Goal: Task Accomplishment & Management: Manage account settings

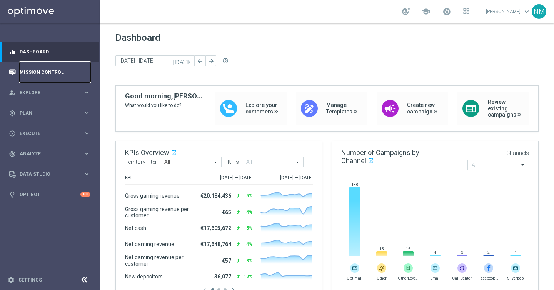
click at [30, 69] on link "Mission Control" at bounding box center [55, 72] width 71 height 20
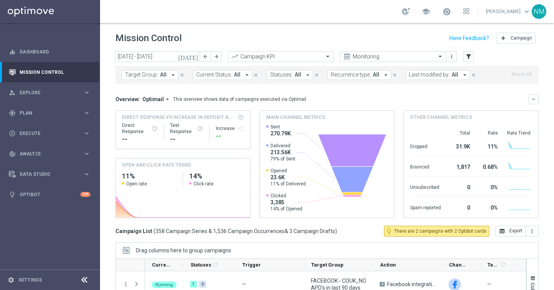
click at [475, 55] on div "today 08 Sep 2025 - 14 Sep 2025 arrow_back arrow_forward Campaign KPI trending_…" at bounding box center [326, 57] width 423 height 12
click at [471, 55] on icon "filter_alt" at bounding box center [468, 56] width 7 height 7
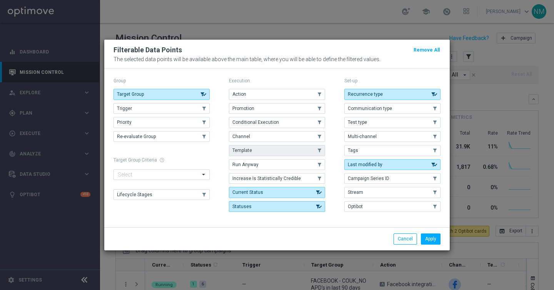
click at [265, 152] on button "Template" at bounding box center [277, 150] width 96 height 11
click at [428, 236] on button "Apply" at bounding box center [431, 239] width 20 height 11
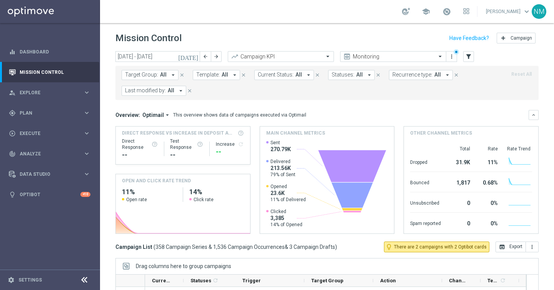
click at [224, 75] on span "All" at bounding box center [225, 75] width 7 height 7
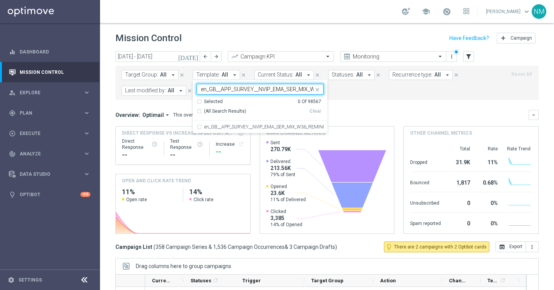
scroll to position [0, 35]
click at [217, 126] on label "en_GB__APP_SURVEY__NVIP_EMA_SER_MIX_W36_REMINDER" at bounding box center [263, 127] width 119 height 5
type input "en_GB__APP_SURVEY__NVIP_EMA_SER_MIX_W36_REMINDER"
click at [349, 119] on div "Overview: Optimail arrow_drop_down This overview shows data of campaigns execut…" at bounding box center [326, 115] width 423 height 10
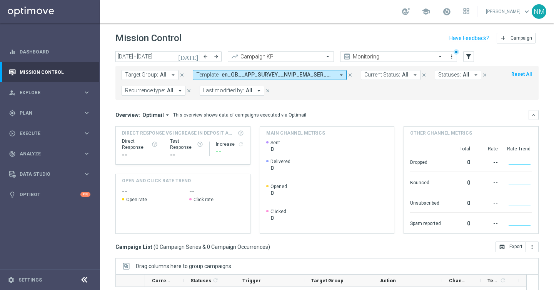
click at [194, 56] on icon "[DATE]" at bounding box center [188, 56] width 21 height 7
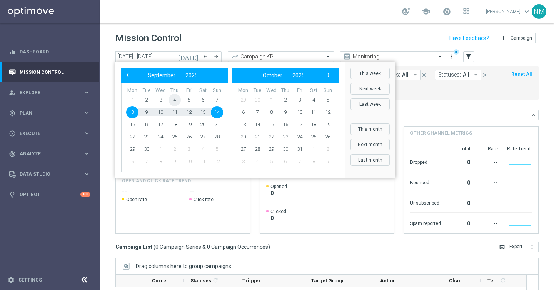
click at [170, 97] on span "4" at bounding box center [175, 100] width 12 height 12
type input "04 Sep 2025 - 14 Sep 2025"
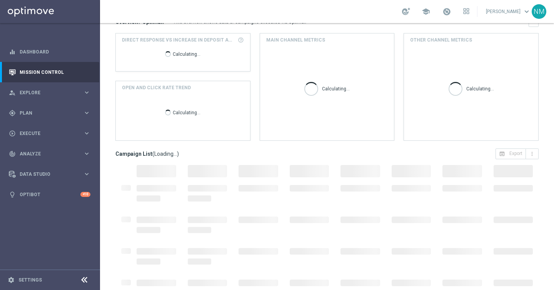
scroll to position [110, 0]
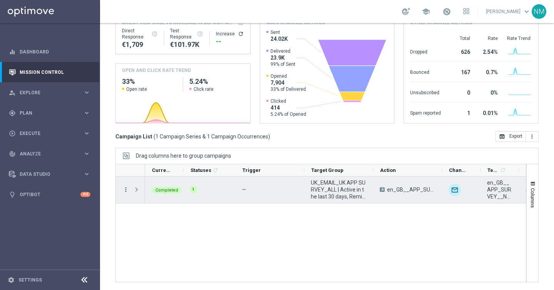
click at [124, 191] on icon "more_vert" at bounding box center [125, 189] width 7 height 7
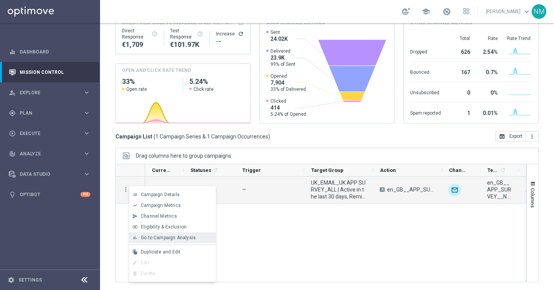
click at [148, 235] on span "Go to Campaign Analysis" at bounding box center [168, 237] width 55 height 5
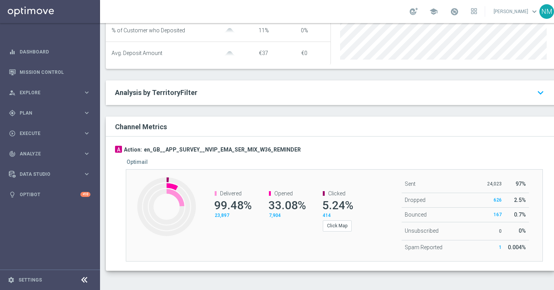
scroll to position [383, 0]
click at [347, 227] on button "Click Map" at bounding box center [337, 225] width 29 height 11
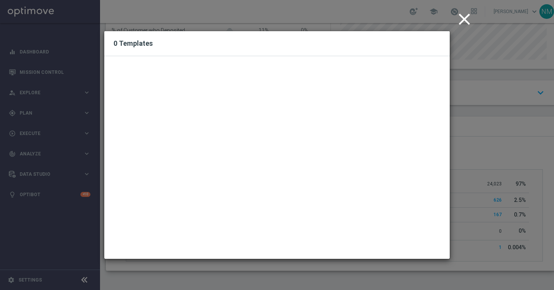
click at [463, 23] on icon "close" at bounding box center [464, 19] width 19 height 19
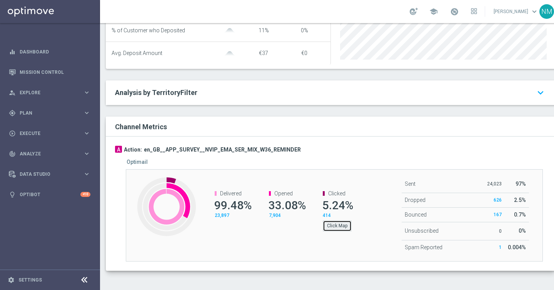
click at [333, 225] on button "Click Map" at bounding box center [337, 225] width 29 height 11
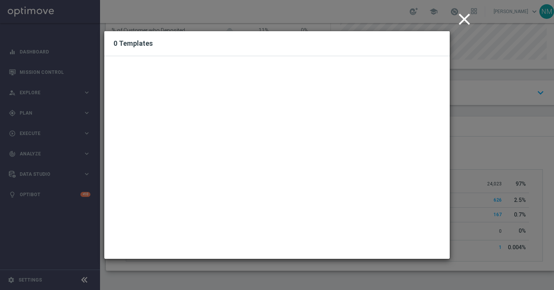
click at [462, 18] on icon "close" at bounding box center [464, 19] width 19 height 19
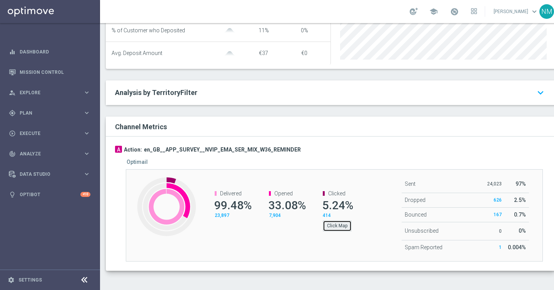
click at [339, 224] on button "Click Map" at bounding box center [337, 225] width 29 height 11
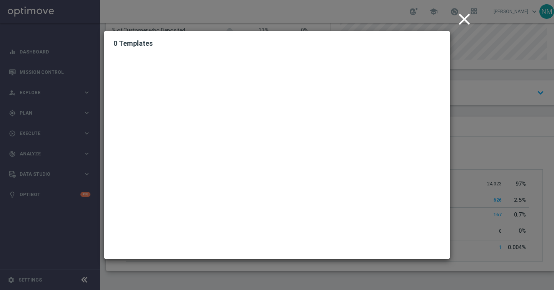
click at [462, 24] on icon "close" at bounding box center [464, 19] width 19 height 19
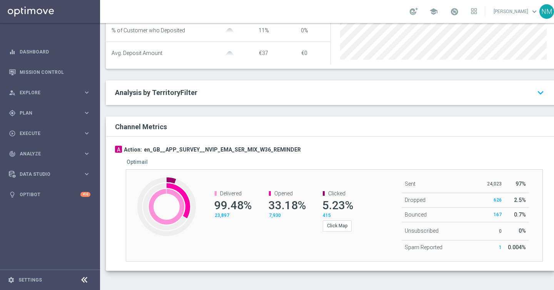
scroll to position [383, 0]
click at [346, 223] on button "Click Map" at bounding box center [337, 225] width 29 height 11
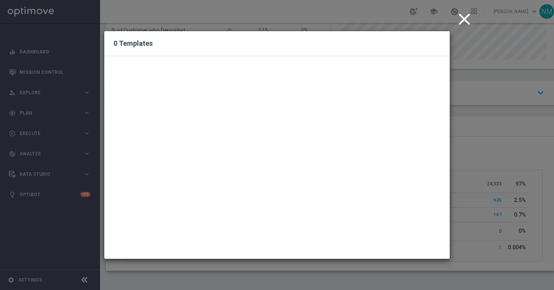
click at [467, 22] on icon "close" at bounding box center [464, 19] width 19 height 19
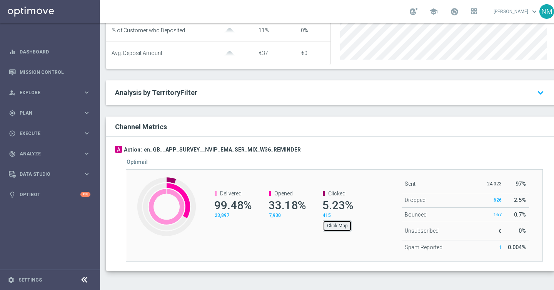
click at [336, 227] on button "Click Map" at bounding box center [337, 225] width 29 height 11
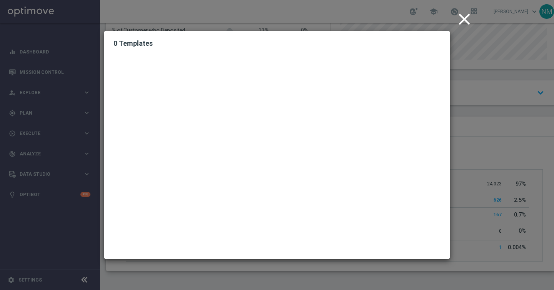
click at [463, 20] on icon "close" at bounding box center [464, 19] width 19 height 19
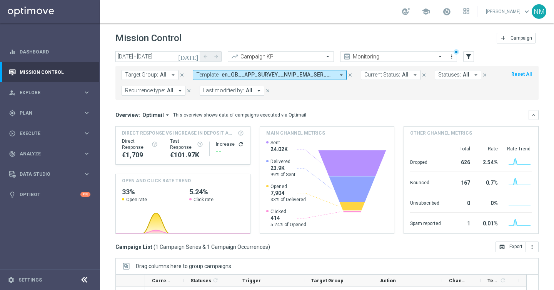
scroll to position [110, 0]
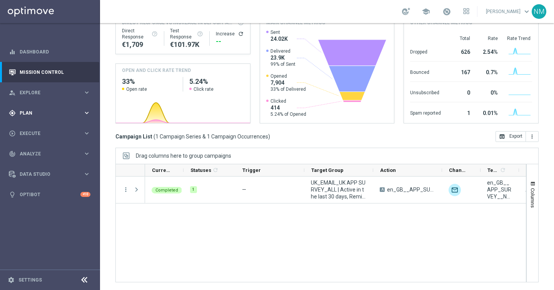
click at [45, 108] on div "gps_fixed Plan keyboard_arrow_right" at bounding box center [49, 113] width 99 height 20
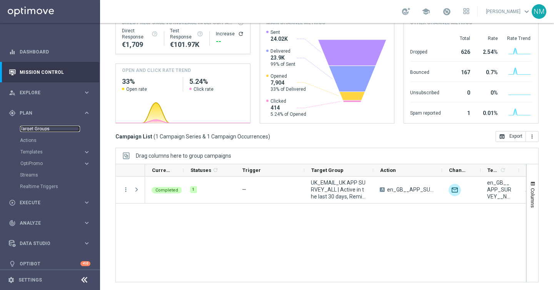
click at [33, 129] on link "Target Groups" at bounding box center [50, 129] width 60 height 6
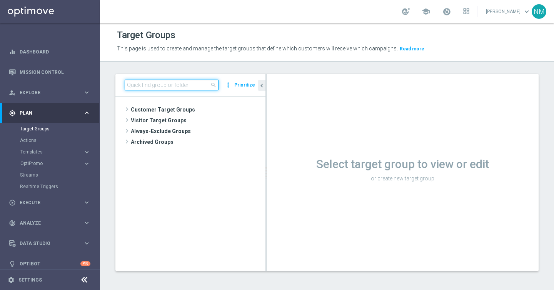
click at [162, 81] on input at bounding box center [172, 85] width 94 height 11
paste input "UK_SPORTSBOOK_EMAIL | Esports bettors"
click at [167, 88] on input "UK_SPORTSBOOK_EMAIL | Esports bettors" at bounding box center [172, 85] width 94 height 11
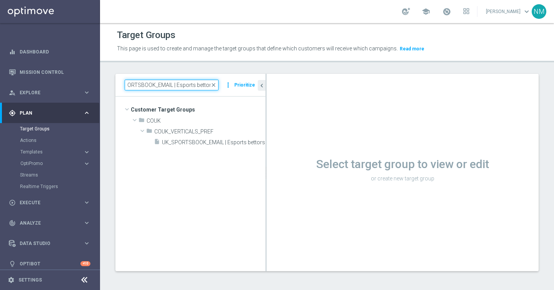
paste input "UK_SPORTSBOOK_EMAIL | Esports bettors"
type input "UK_SPORTSBOOK_EMAUK_SPORTSBOOK_EMAIL | Esports bettorsIL | Esports bettors"
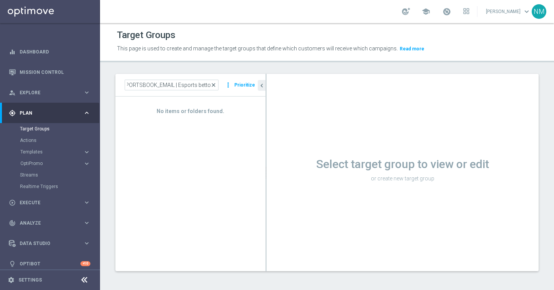
click at [214, 85] on span "close" at bounding box center [213, 85] width 6 height 6
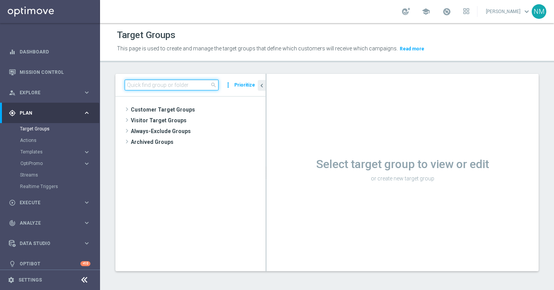
click at [185, 86] on input at bounding box center [172, 85] width 94 height 11
paste input "UK_SPORTSBOOK_EMAIL | Esports bettors"
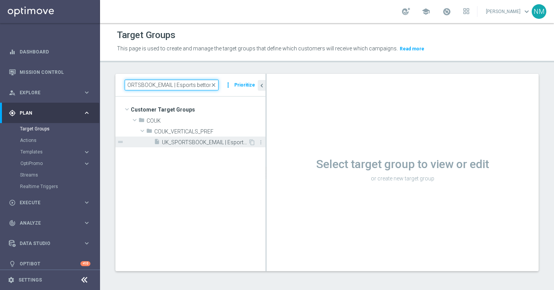
type input "UK_SPORTSBOOK_EMAIL | Esports bettors"
click at [198, 145] on span "UK_SPORTSBOOK_EMAIL | Esports bettors" at bounding box center [205, 142] width 86 height 7
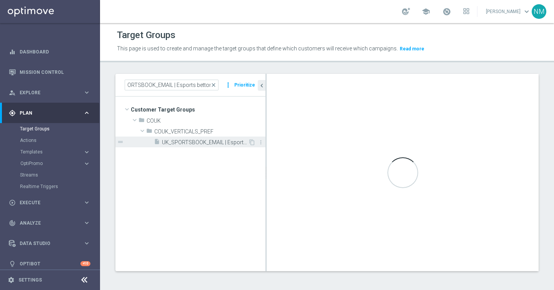
scroll to position [0, 0]
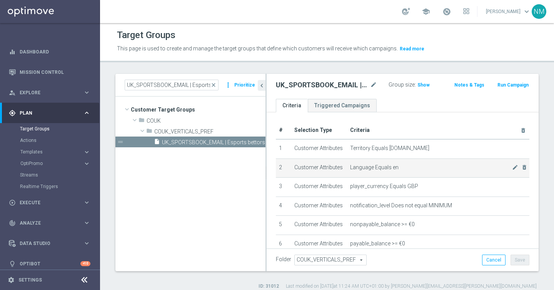
scroll to position [161, 0]
